Goal: Information Seeking & Learning: Learn about a topic

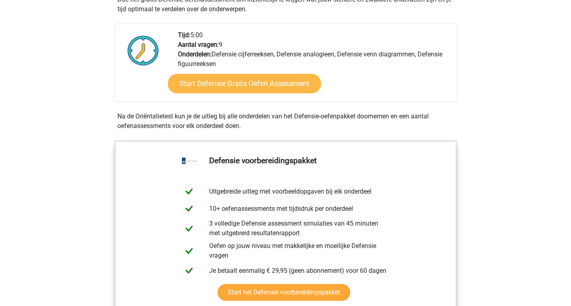
scroll to position [260, 0]
click at [279, 92] on link "Start Defensie Gratis Oefen Assessment" at bounding box center [244, 83] width 153 height 19
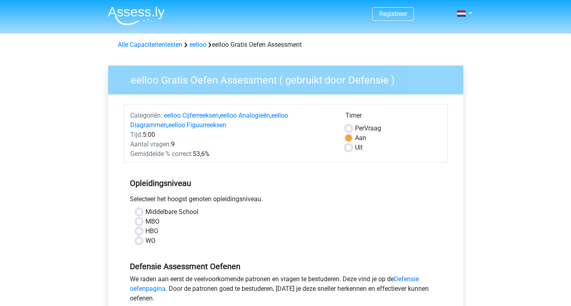
scroll to position [90, 0]
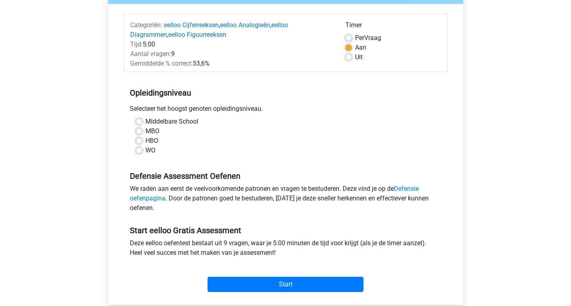
click at [154, 140] on label "HBO" at bounding box center [151, 141] width 13 height 10
click at [142, 140] on input "HBO" at bounding box center [139, 140] width 6 height 8
radio input "true"
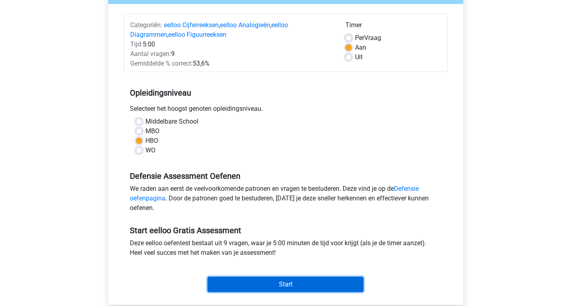
click at [257, 277] on input "Start" at bounding box center [285, 284] width 156 height 15
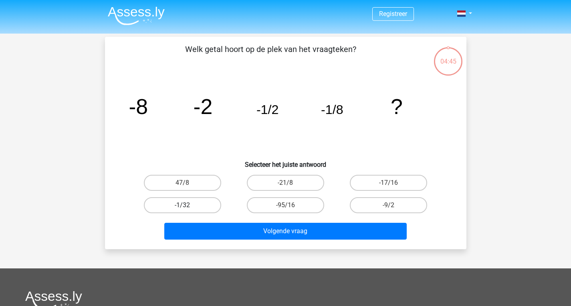
click at [188, 207] on label "-1/32" at bounding box center [182, 205] width 77 height 16
click at [187, 207] on input "-1/32" at bounding box center [184, 207] width 5 height 5
radio input "true"
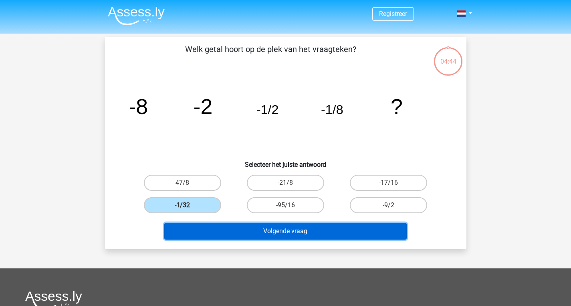
click at [235, 231] on button "Volgende vraag" at bounding box center [285, 231] width 242 height 17
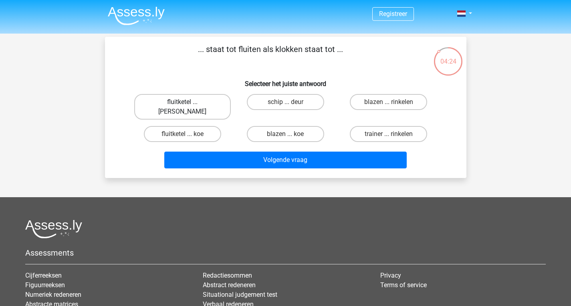
click at [199, 102] on label "fluitketel ... luiden" at bounding box center [182, 107] width 96 height 26
click at [187, 102] on input "fluitketel ... luiden" at bounding box center [184, 104] width 5 height 5
radio input "true"
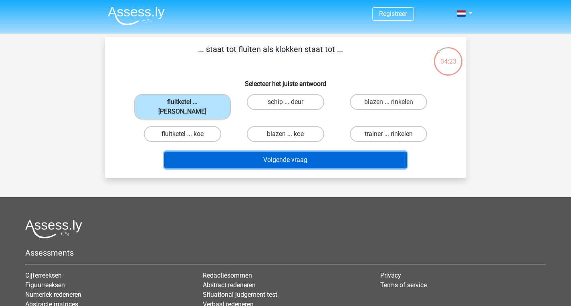
click at [248, 153] on button "Volgende vraag" at bounding box center [285, 160] width 242 height 17
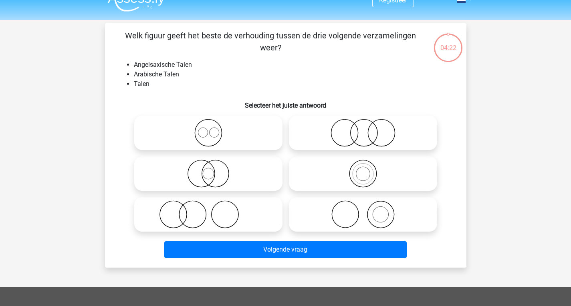
scroll to position [10, 0]
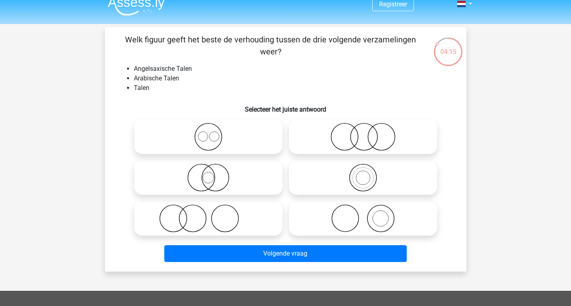
click at [207, 141] on icon at bounding box center [208, 137] width 142 height 28
click at [208, 133] on input "radio" at bounding box center [210, 130] width 5 height 5
radio input "true"
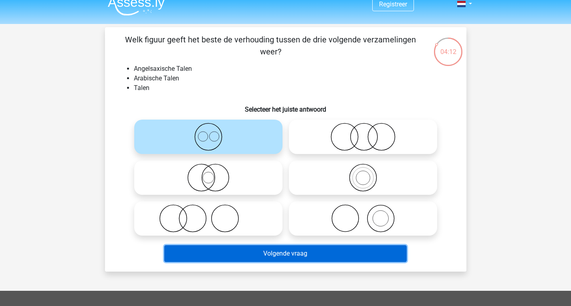
click at [229, 255] on button "Volgende vraag" at bounding box center [285, 253] width 242 height 17
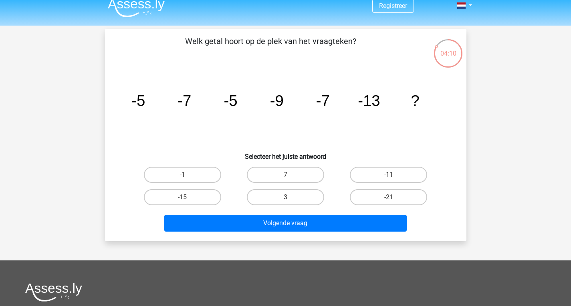
scroll to position [8, 0]
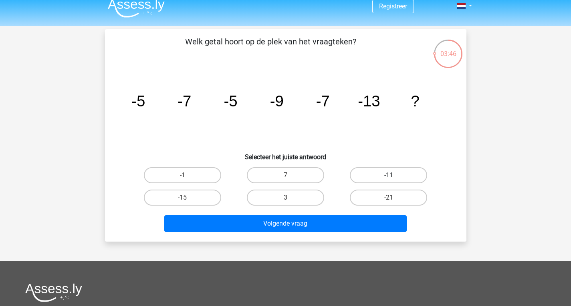
click at [390, 170] on label "-11" at bounding box center [388, 175] width 77 height 16
click at [390, 175] on input "-11" at bounding box center [390, 177] width 5 height 5
radio input "true"
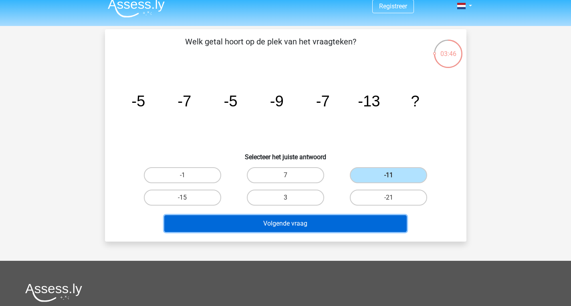
click at [368, 227] on button "Volgende vraag" at bounding box center [285, 223] width 242 height 17
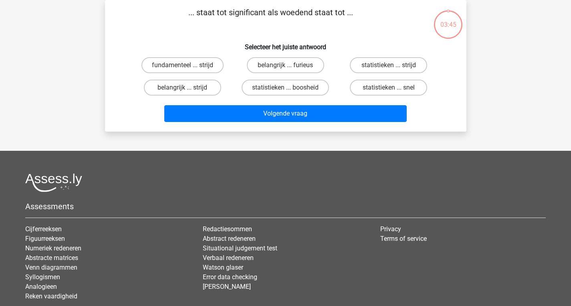
scroll to position [0, 0]
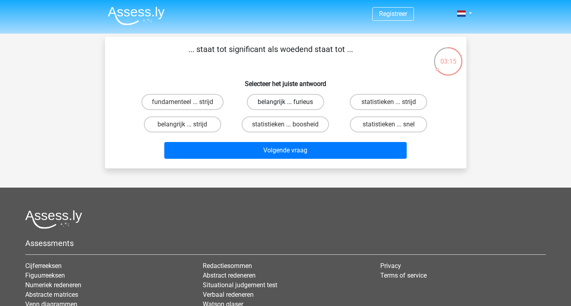
click at [279, 103] on label "belangrijk ... furieus" at bounding box center [285, 102] width 77 height 16
click at [285, 103] on input "belangrijk ... furieus" at bounding box center [287, 104] width 5 height 5
radio input "true"
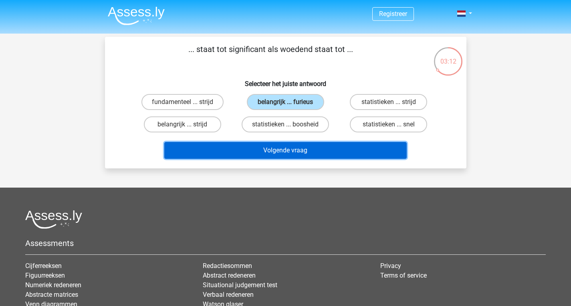
click at [283, 149] on button "Volgende vraag" at bounding box center [285, 150] width 242 height 17
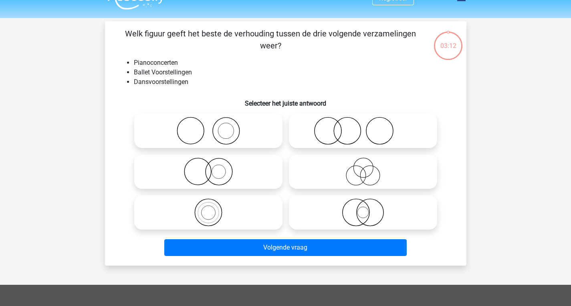
scroll to position [15, 0]
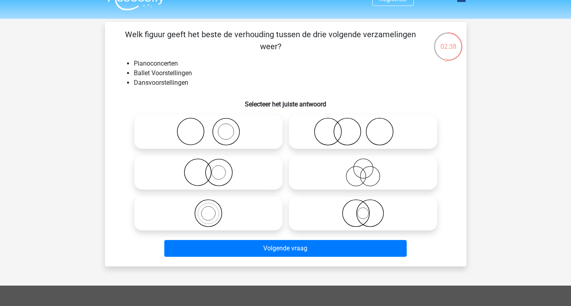
click at [230, 148] on label at bounding box center [208, 132] width 148 height 34
click at [213, 128] on input "radio" at bounding box center [210, 125] width 5 height 5
radio input "true"
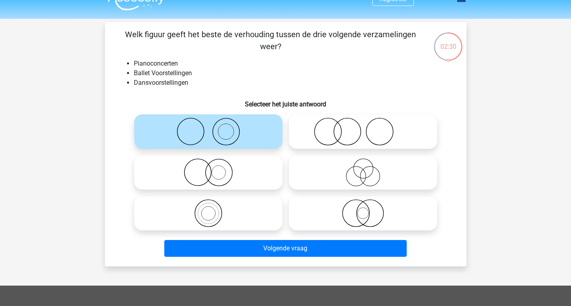
click at [350, 131] on icon at bounding box center [363, 132] width 142 height 28
click at [363, 128] on input "radio" at bounding box center [365, 125] width 5 height 5
radio input "true"
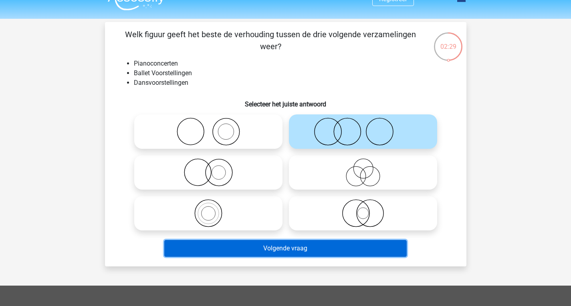
click at [338, 257] on button "Volgende vraag" at bounding box center [285, 248] width 242 height 17
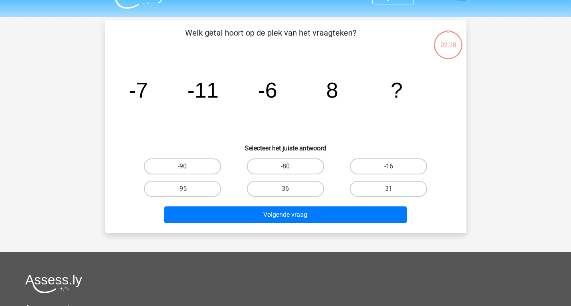
scroll to position [16, 0]
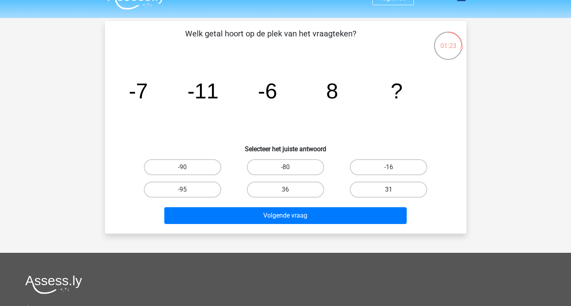
click at [400, 189] on label "31" at bounding box center [388, 190] width 77 height 16
click at [394, 190] on input "31" at bounding box center [390, 192] width 5 height 5
radio input "true"
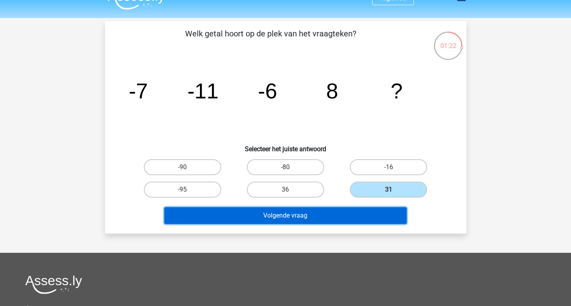
click at [343, 212] on button "Volgende vraag" at bounding box center [285, 215] width 242 height 17
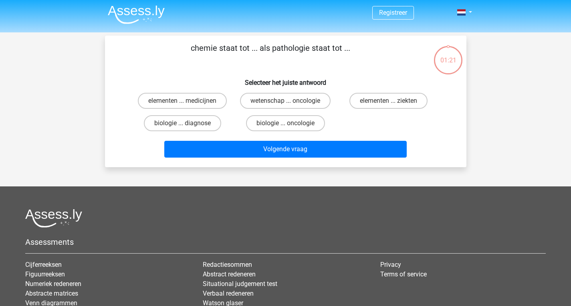
scroll to position [0, 0]
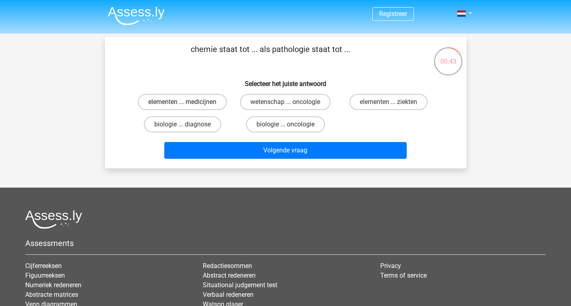
click at [217, 109] on label "elementen ... medicijnen" at bounding box center [182, 102] width 89 height 16
click at [187, 107] on input "elementen ... medicijnen" at bounding box center [184, 104] width 5 height 5
radio input "true"
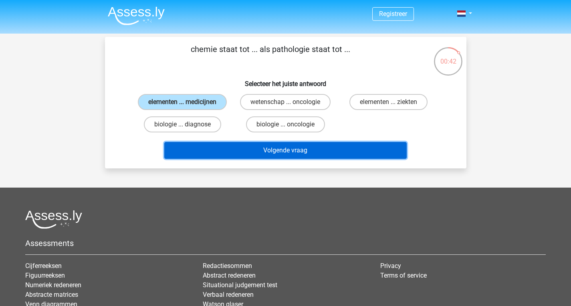
click at [251, 149] on button "Volgende vraag" at bounding box center [285, 150] width 242 height 17
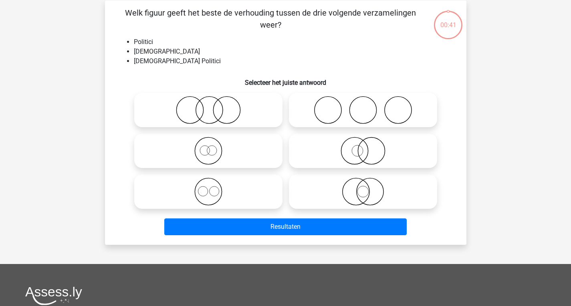
scroll to position [37, 0]
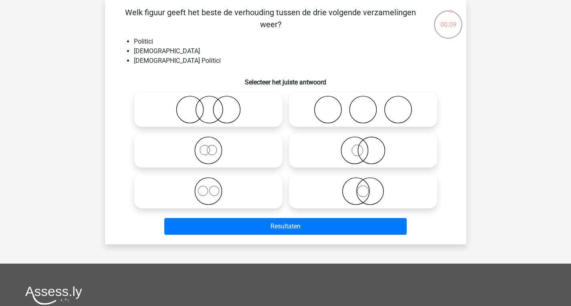
click at [362, 191] on icon at bounding box center [363, 191] width 142 height 28
click at [363, 187] on input "radio" at bounding box center [365, 184] width 5 height 5
radio input "true"
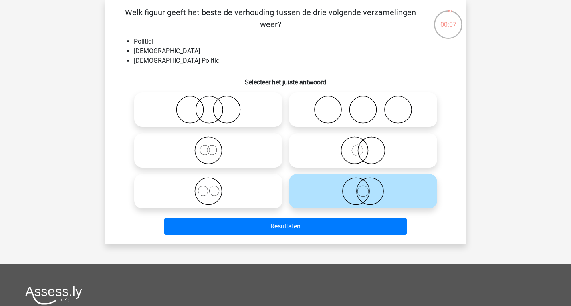
click at [382, 152] on icon at bounding box center [363, 151] width 142 height 28
click at [368, 147] on input "radio" at bounding box center [365, 143] width 5 height 5
radio input "true"
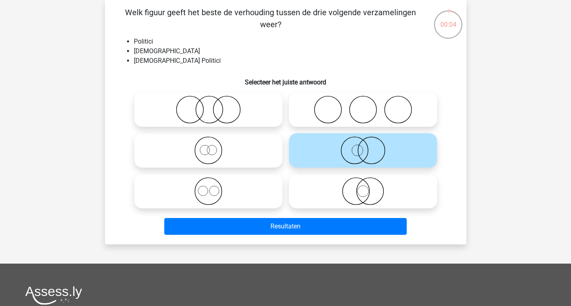
click at [235, 107] on icon at bounding box center [208, 110] width 142 height 28
click at [213, 106] on input "radio" at bounding box center [210, 102] width 5 height 5
radio input "true"
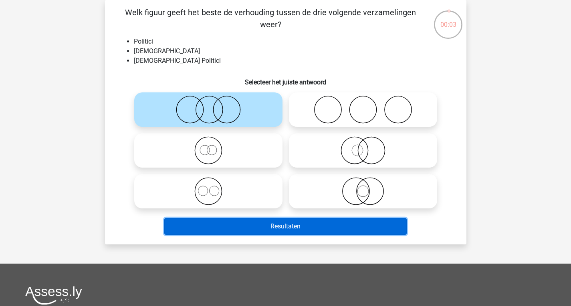
click at [268, 225] on button "Resultaten" at bounding box center [285, 226] width 242 height 17
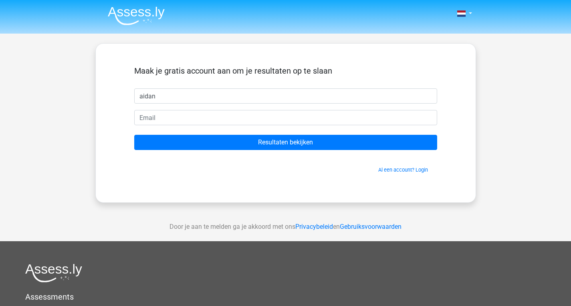
type input "aidan"
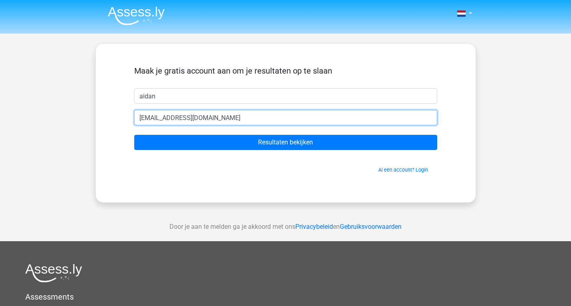
type input "aidanheddes@icloud.com"
click at [134, 135] on input "Resultaten bekijken" at bounding box center [285, 142] width 303 height 15
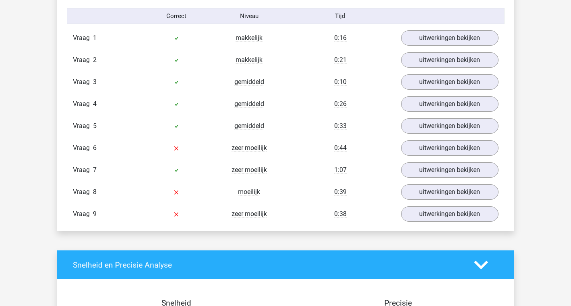
scroll to position [887, 0]
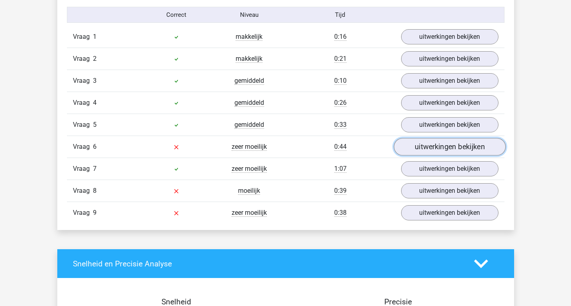
click at [411, 154] on link "uitwerkingen bekijken" at bounding box center [449, 148] width 112 height 18
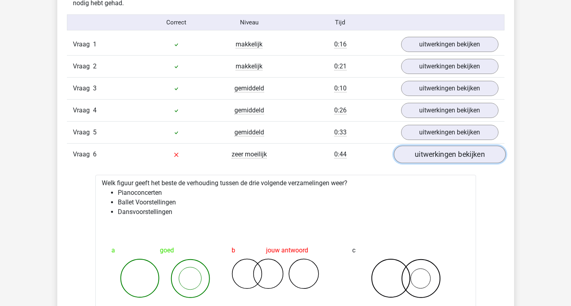
scroll to position [878, 0]
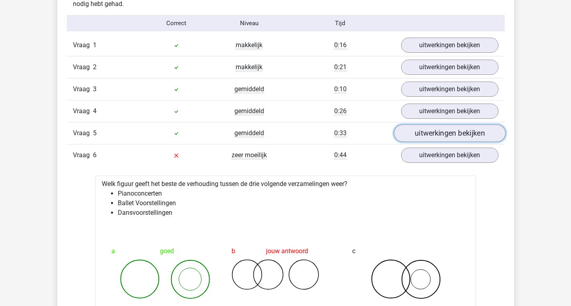
click at [436, 135] on link "uitwerkingen bekijken" at bounding box center [449, 134] width 112 height 18
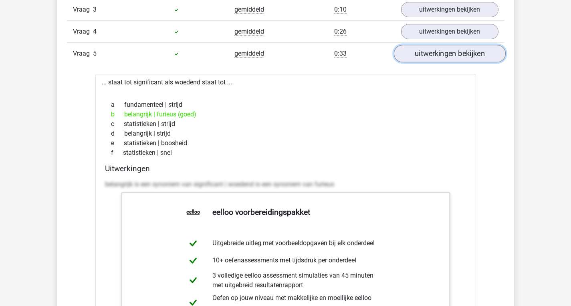
scroll to position [950, 0]
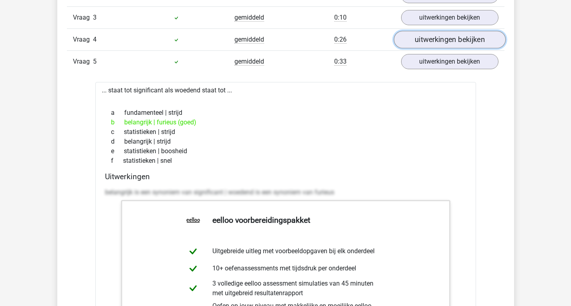
click at [460, 35] on link "uitwerkingen bekijken" at bounding box center [449, 40] width 112 height 18
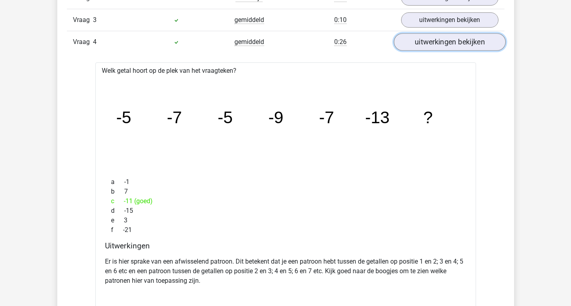
scroll to position [947, 0]
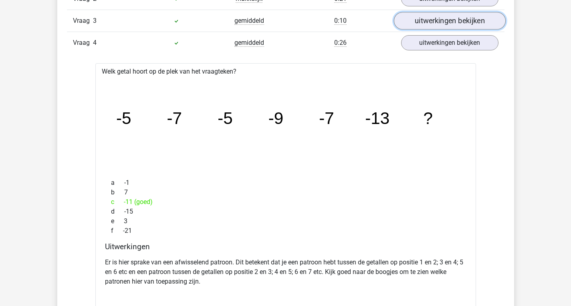
click at [459, 13] on link "uitwerkingen bekijken" at bounding box center [449, 21] width 112 height 18
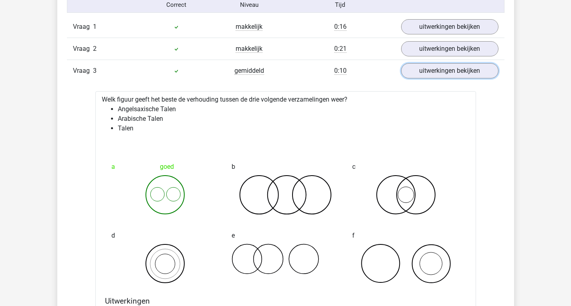
scroll to position [896, 0]
click at [456, 39] on div "Vraag 2 makkelijk 0:21 uitwerkingen bekijken" at bounding box center [285, 49] width 437 height 22
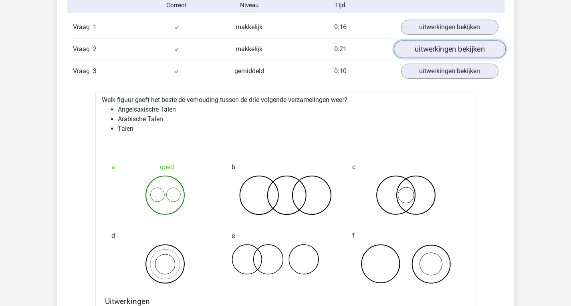
click at [456, 43] on link "uitwerkingen bekijken" at bounding box center [449, 50] width 112 height 18
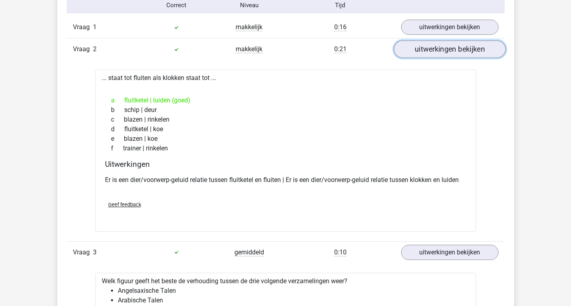
click at [456, 47] on link "uitwerkingen bekijken" at bounding box center [449, 50] width 112 height 18
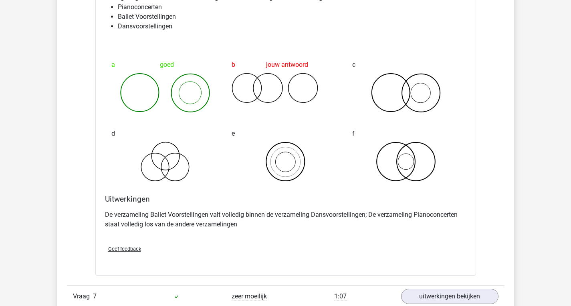
scroll to position [2348, 0]
click at [452, 152] on icon at bounding box center [406, 161] width 108 height 40
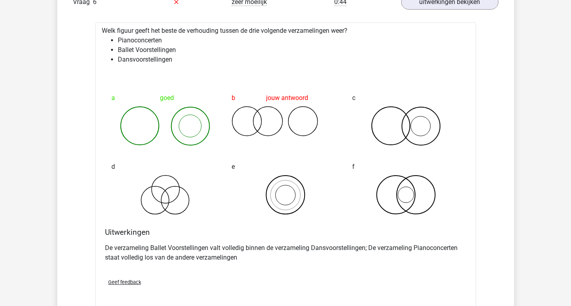
scroll to position [2313, 0]
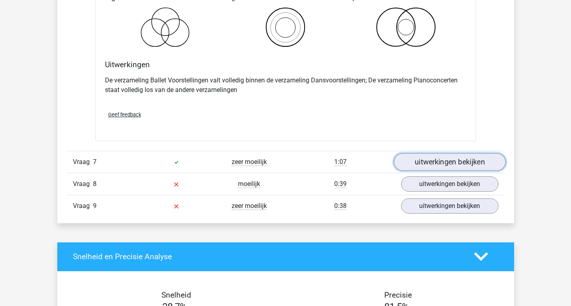
click at [464, 170] on link "uitwerkingen bekijken" at bounding box center [449, 162] width 112 height 18
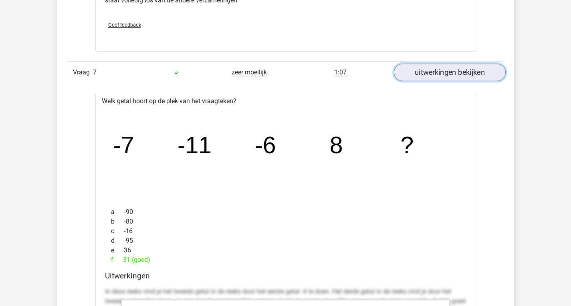
scroll to position [2571, 0]
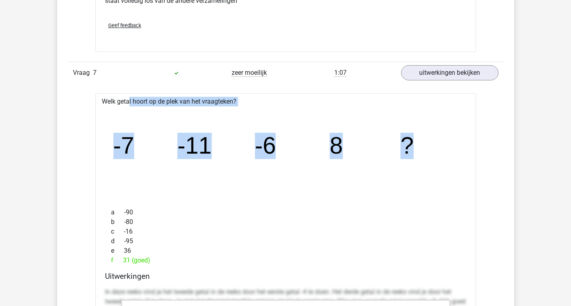
drag, startPoint x: 102, startPoint y: 103, endPoint x: 408, endPoint y: 139, distance: 308.0
copy div "Welk getal hoort op de plek van het vraagteken? image/svg+xml -7 -11 -6 8 ?"
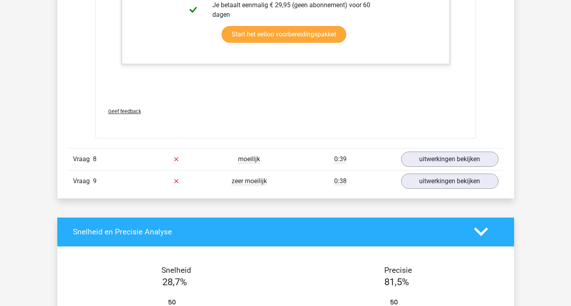
scroll to position [2995, 0]
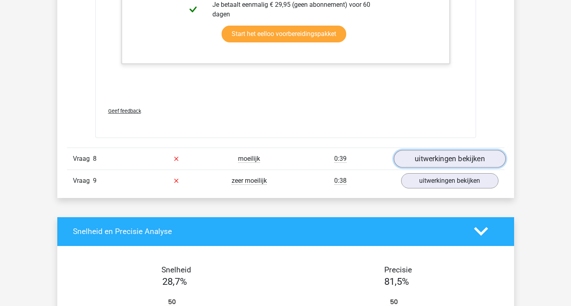
click at [422, 163] on link "uitwerkingen bekijken" at bounding box center [449, 159] width 112 height 18
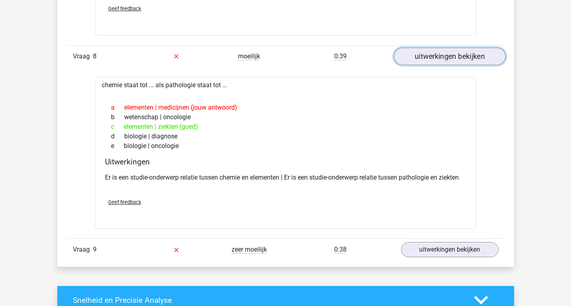
scroll to position [3098, 0]
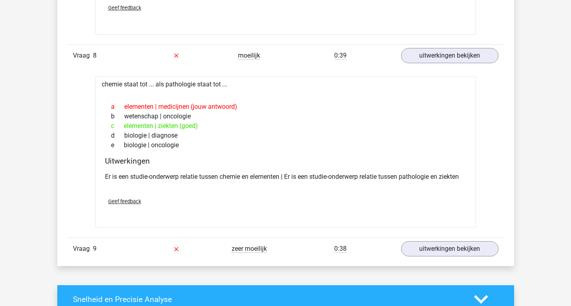
click at [460, 254] on link "uitwerkingen bekijken" at bounding box center [449, 249] width 112 height 18
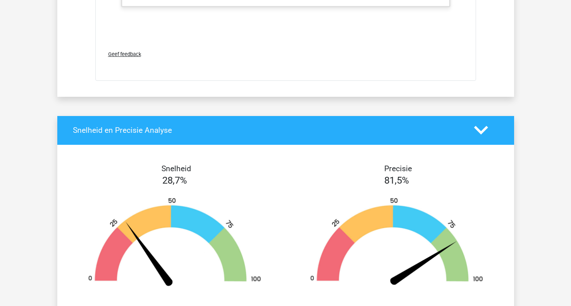
scroll to position [3782, 0]
